Goal: Information Seeking & Learning: Understand process/instructions

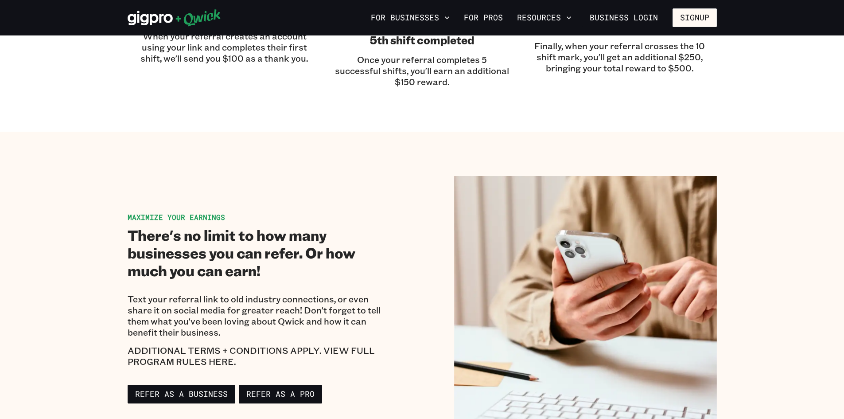
scroll to position [1240, 0]
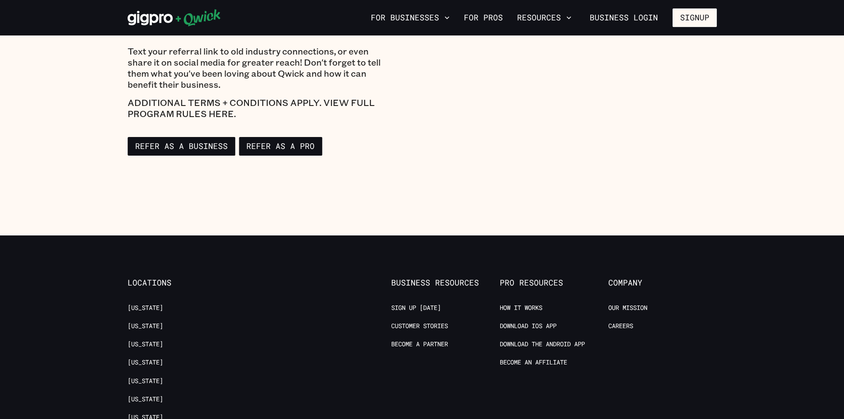
scroll to position [1196, 0]
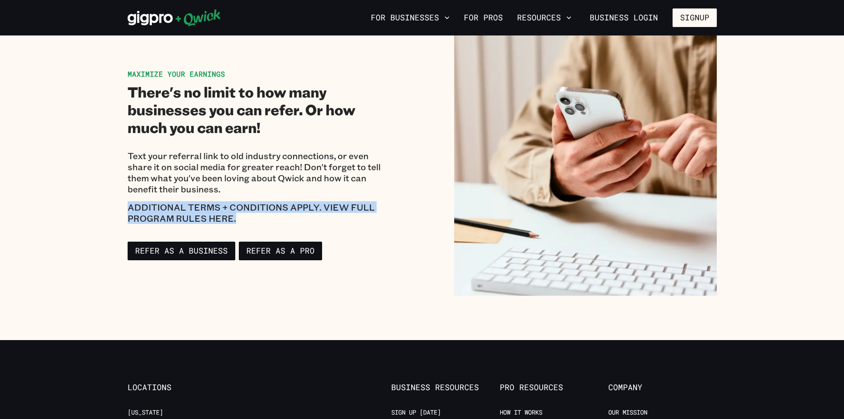
drag, startPoint x: 288, startPoint y: 218, endPoint x: 126, endPoint y: 206, distance: 162.6
click at [126, 206] on div "Maximize your earnings There's no limit to how many businesses you can refer. O…" at bounding box center [422, 164] width 607 height 263
copy p "ADDITIONAL TERMS + CONDITIONS APPLY. VIEW FULL PROGRAM RULES HERE."
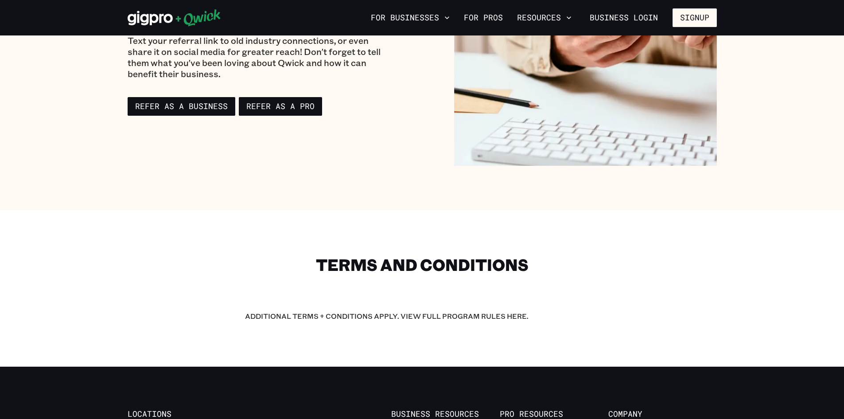
scroll to position [1329, 0]
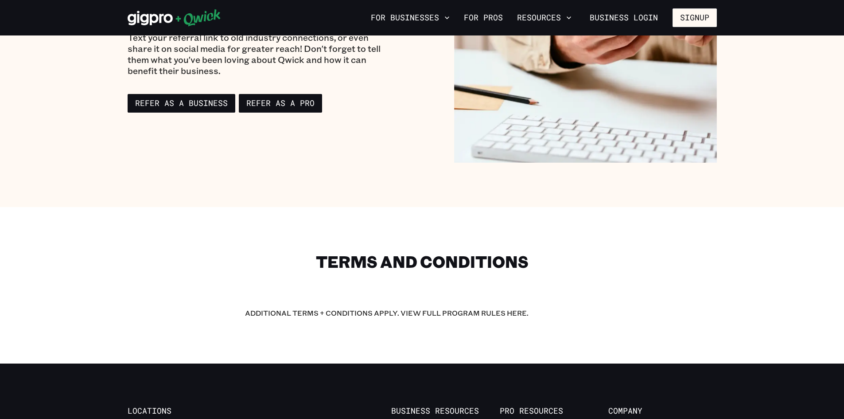
click at [517, 316] on p "ADDITIONAL TERMS + CONDITIONS APPLY. VIEW FULL PROGRAM RULES HERE." at bounding box center [422, 313] width 354 height 12
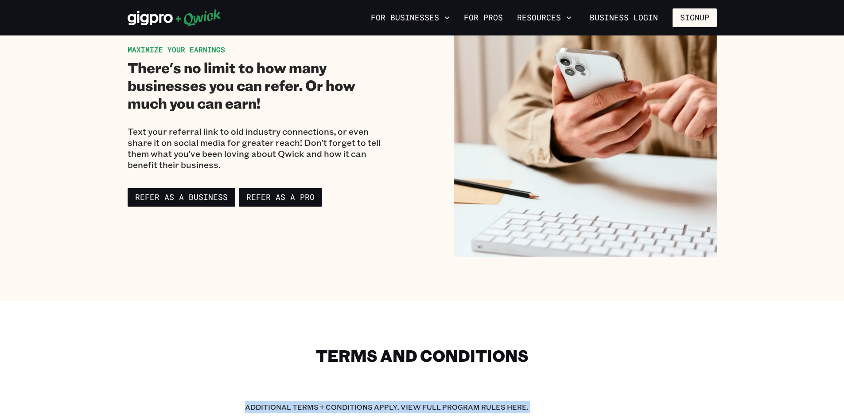
scroll to position [1373, 0]
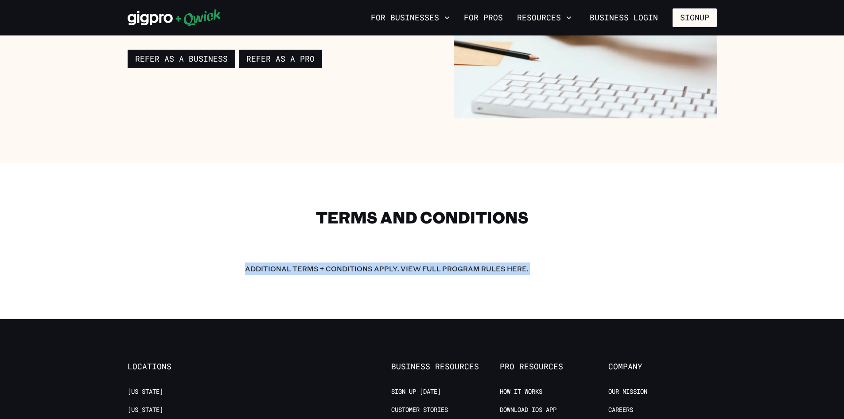
click at [417, 266] on p "ADDITIONAL TERMS + CONDITIONS APPLY. VIEW FULL PROGRAM RULES HERE." at bounding box center [422, 268] width 354 height 12
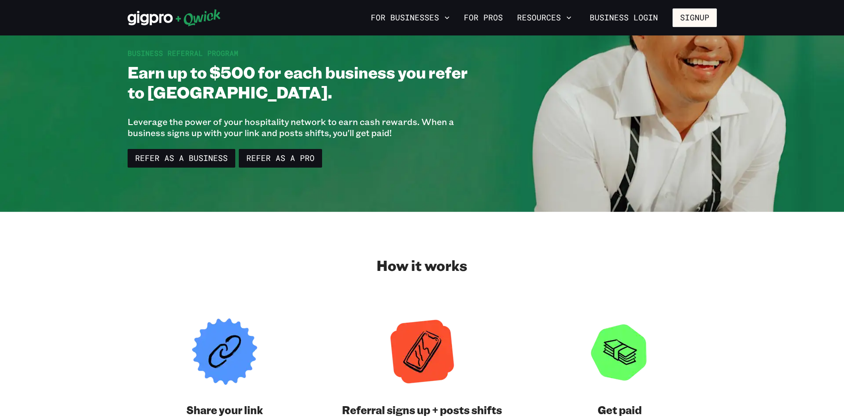
scroll to position [0, 0]
